Goal: Information Seeking & Learning: Find specific fact

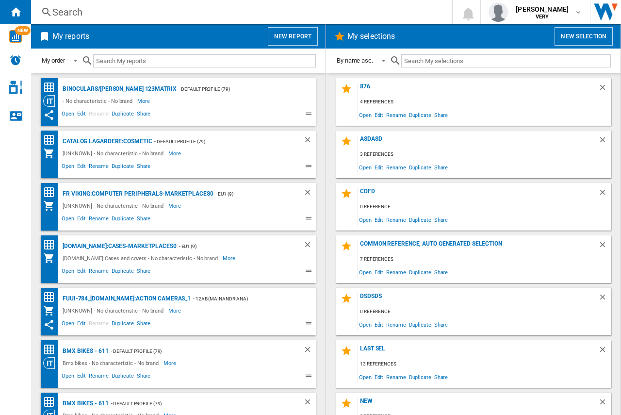
click at [81, 12] on div "Search" at bounding box center [239, 12] width 374 height 14
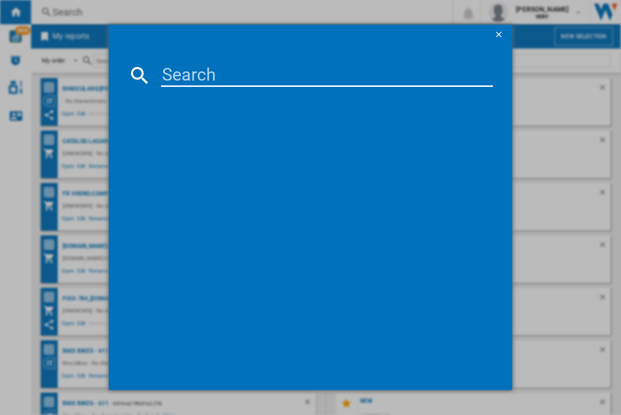
click at [183, 73] on input at bounding box center [327, 75] width 332 height 23
paste input "RING FLOODLIGHT CAM WIRED PLUS BLACK"
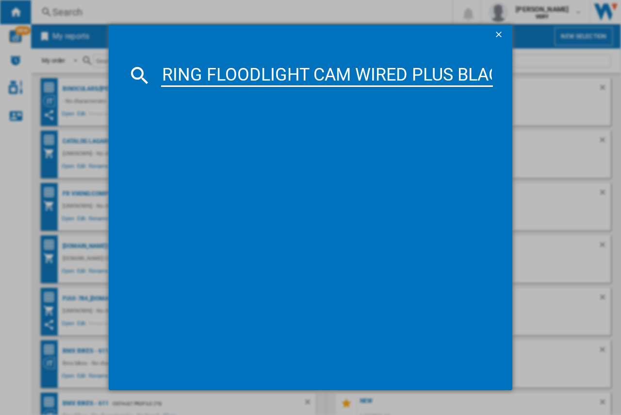
scroll to position [0, 20]
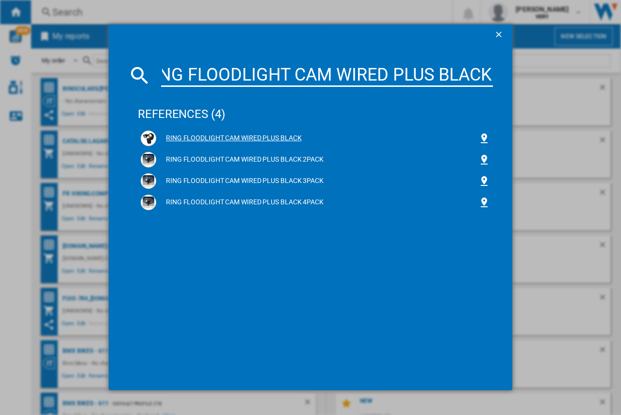
type input "RING FLOODLIGHT CAM WIRED PLUS BLACK"
click at [267, 140] on div "RING FLOODLIGHT CAM WIRED PLUS BLACK" at bounding box center [317, 138] width 322 height 10
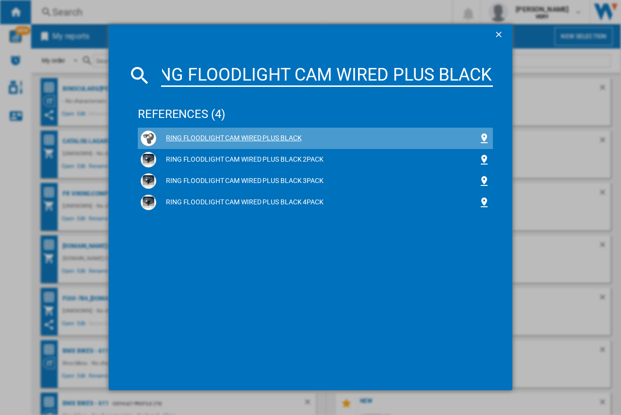
scroll to position [0, 0]
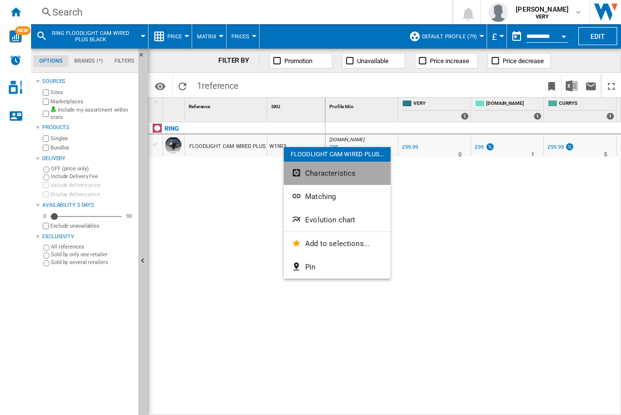
click at [305, 175] on button "Characteristics" at bounding box center [337, 172] width 107 height 23
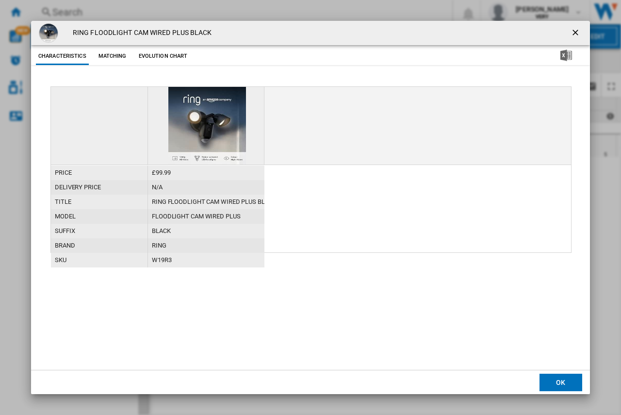
click at [161, 261] on div "W19R3" at bounding box center [206, 260] width 116 height 15
copy div "W19R3"
click at [580, 27] on button "Product popup" at bounding box center [575, 32] width 19 height 19
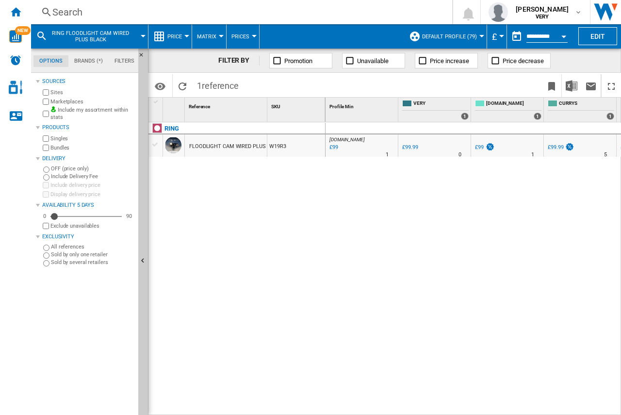
click at [107, 33] on span "RING FLOODLIGHT CAM WIRED PLUS BLACK" at bounding box center [90, 36] width 78 height 13
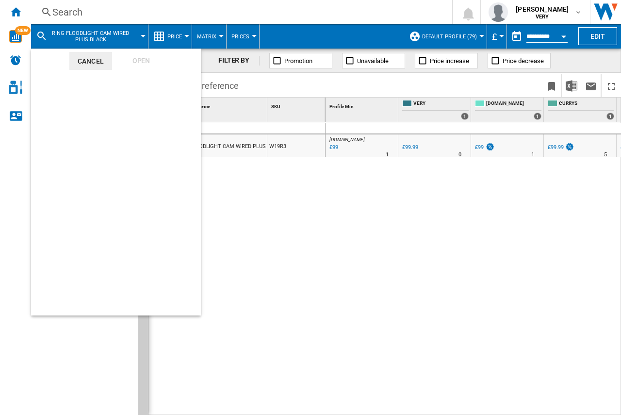
click at [88, 15] on md-backdrop at bounding box center [310, 207] width 621 height 415
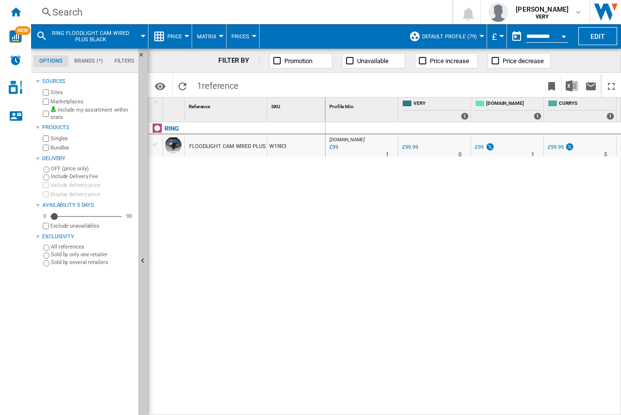
click at [255, 214] on div "RING FLOODLIGHT CAM WIRED PLUS BLACK W19R3" at bounding box center [236, 266] width 177 height 288
